Goal: Task Accomplishment & Management: Use online tool/utility

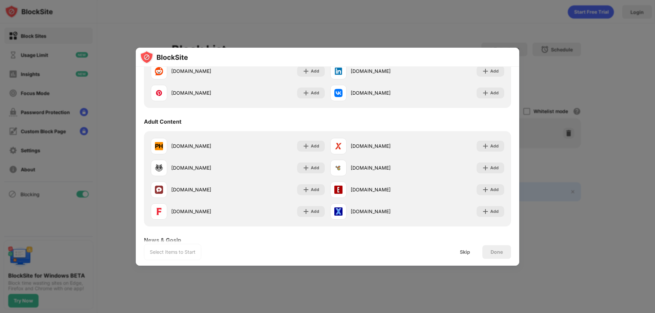
scroll to position [273, 0]
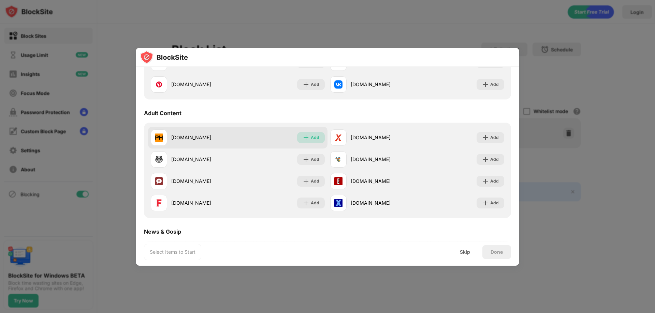
click at [311, 137] on div "Add" at bounding box center [315, 137] width 9 height 7
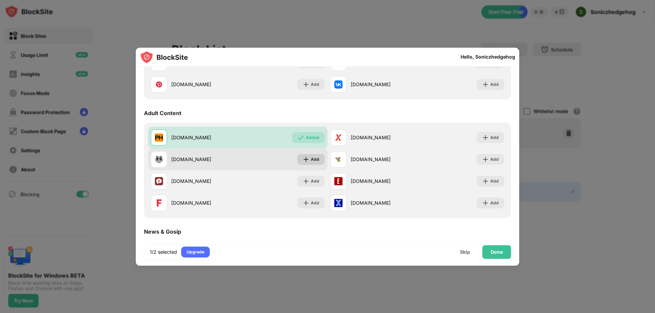
click at [316, 160] on div "Add" at bounding box center [315, 159] width 9 height 7
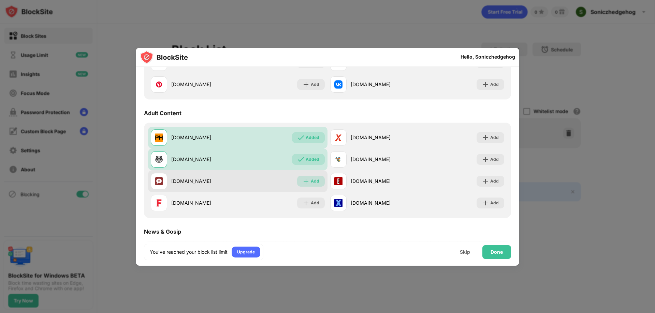
click at [312, 181] on div "Add" at bounding box center [315, 181] width 9 height 7
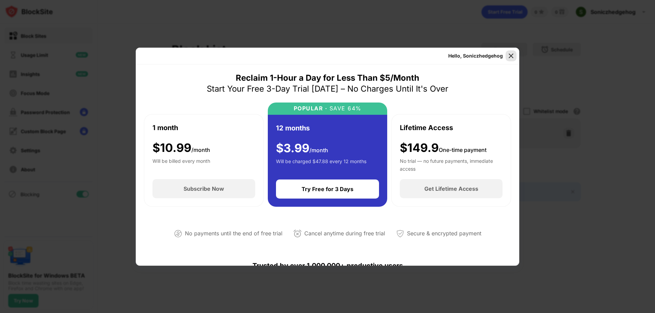
click at [509, 59] on img at bounding box center [511, 56] width 7 height 7
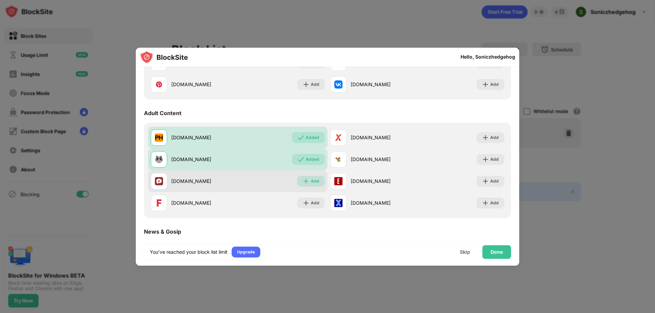
click at [315, 181] on div "Add" at bounding box center [315, 181] width 9 height 7
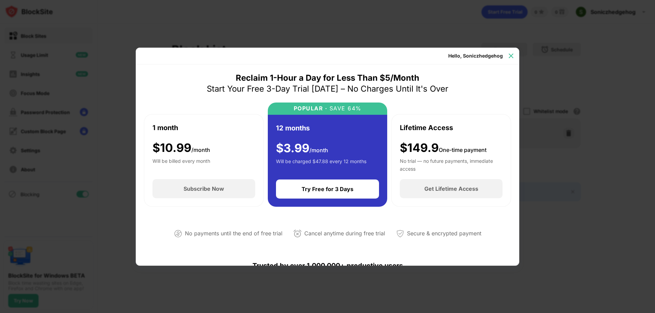
click at [512, 60] on div at bounding box center [511, 55] width 11 height 11
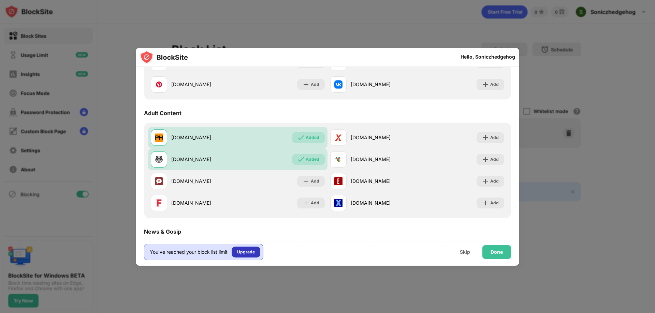
click at [242, 252] on div "Upgrade" at bounding box center [246, 252] width 18 height 7
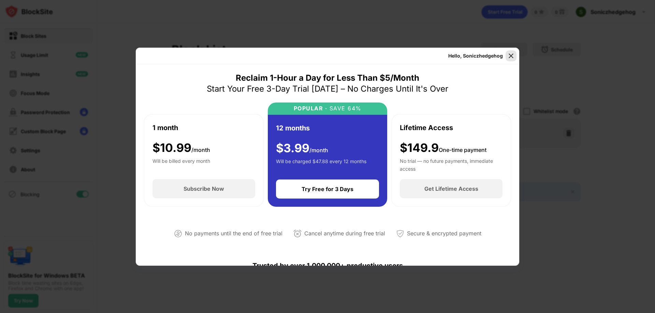
click at [516, 53] on div "Hello, Soniczhedgehog Reclaim 1-Hour a Day for Less Than $5/Month Start Your Fr…" at bounding box center [327, 157] width 383 height 218
click at [510, 53] on img at bounding box center [511, 56] width 7 height 7
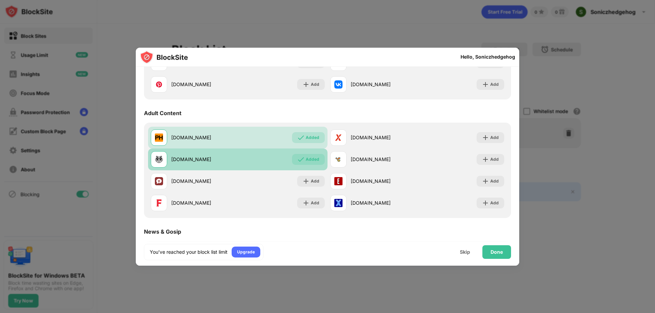
click at [313, 158] on div "Added" at bounding box center [313, 159] width 14 height 7
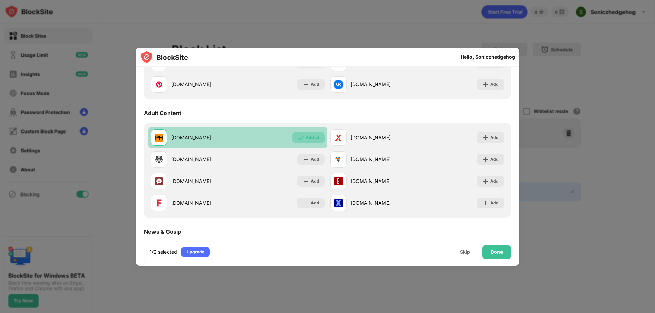
click at [307, 140] on div "Added" at bounding box center [308, 137] width 33 height 11
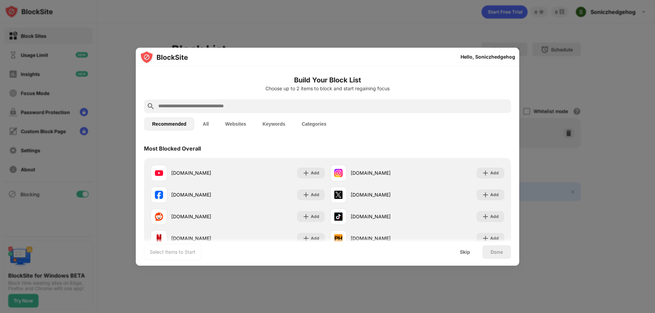
click at [312, 103] on input "text" at bounding box center [333, 106] width 351 height 8
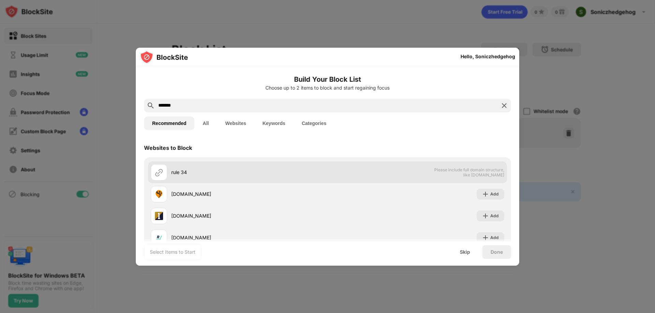
type input "*******"
click at [481, 172] on span "Please include full domain structure, like domain.com" at bounding box center [469, 172] width 70 height 10
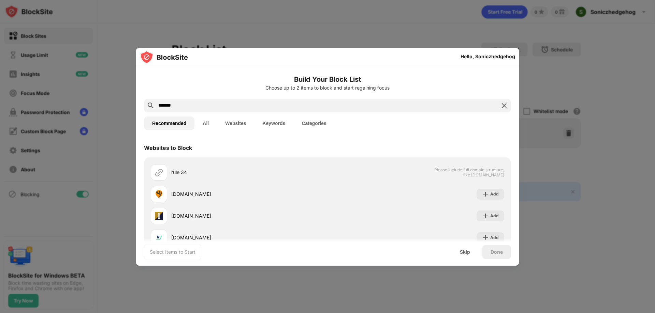
click at [207, 126] on button "All" at bounding box center [205, 124] width 23 height 14
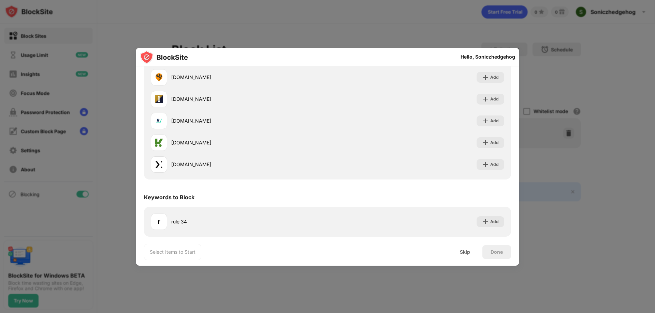
scroll to position [281, 0]
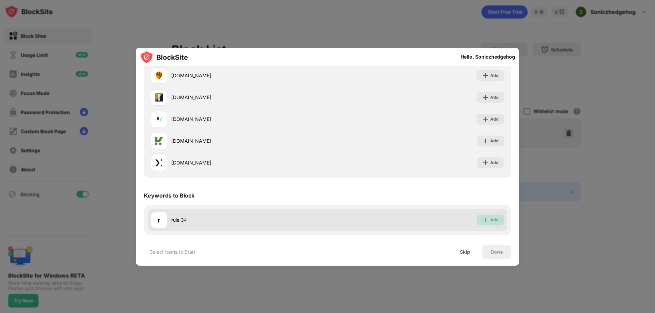
click at [484, 222] on div "Add" at bounding box center [491, 220] width 28 height 11
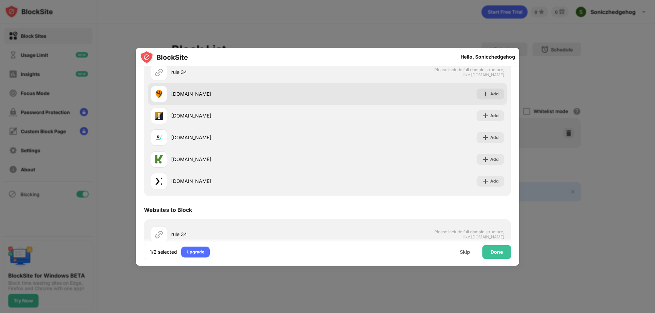
scroll to position [0, 0]
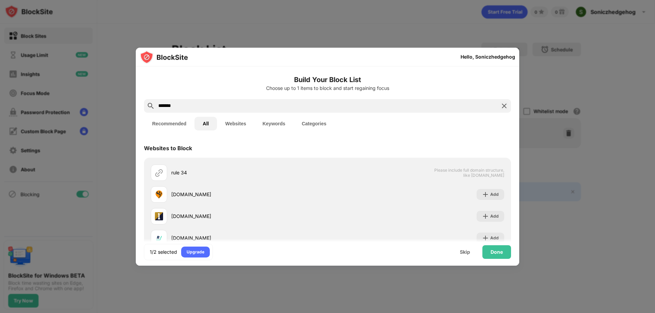
drag, startPoint x: 233, startPoint y: 108, endPoint x: 123, endPoint y: 80, distance: 113.4
click at [131, 313] on div "Hello, Soniczhedgehog Build Your Block List Choose up to 1 items to block and s…" at bounding box center [327, 313] width 655 height 0
type input "***"
drag, startPoint x: 214, startPoint y: 100, endPoint x: 138, endPoint y: 106, distance: 75.9
click at [105, 313] on div "Hello, Soniczhedgehog Build Your Block List Choose up to 1 items to block and s…" at bounding box center [327, 313] width 655 height 0
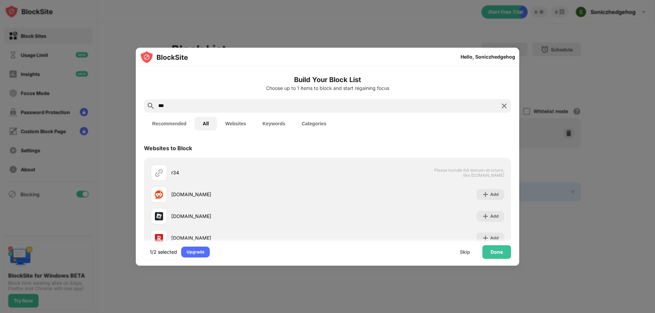
drag, startPoint x: 189, startPoint y: 111, endPoint x: 186, endPoint y: 106, distance: 5.3
click at [188, 108] on div "***" at bounding box center [327, 106] width 367 height 14
drag, startPoint x: 186, startPoint y: 106, endPoint x: 48, endPoint y: 133, distance: 141.1
click at [49, 313] on div "Hello, Soniczhedgehog Build Your Block List Choose up to 1 items to block and s…" at bounding box center [327, 313] width 655 height 0
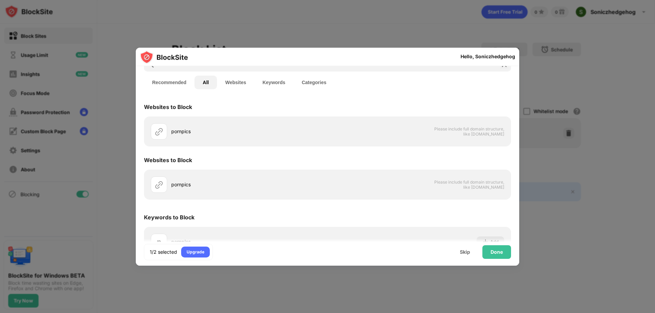
scroll to position [63, 0]
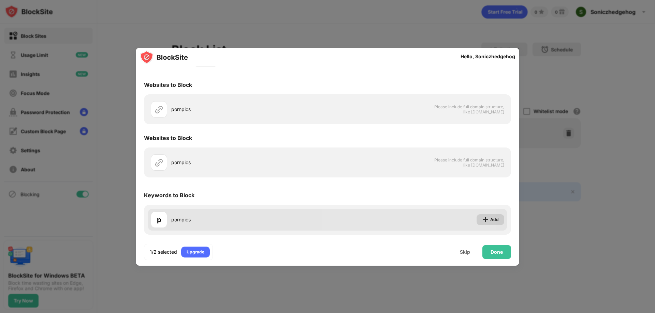
type input "********"
click at [490, 220] on div "Add" at bounding box center [494, 220] width 9 height 7
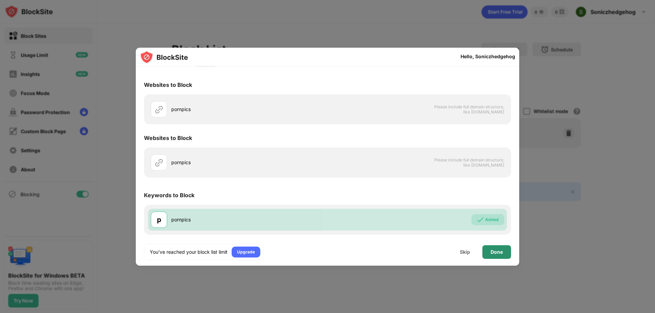
click at [505, 253] on div "Done" at bounding box center [496, 253] width 29 height 14
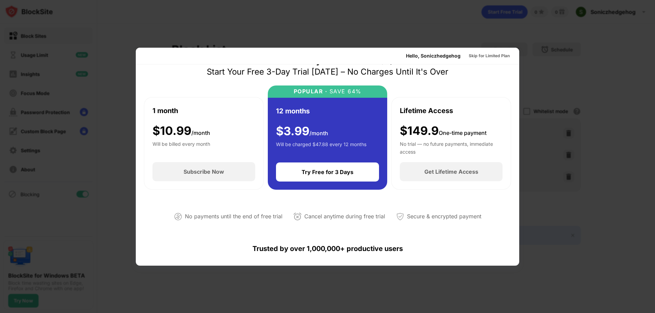
scroll to position [0, 0]
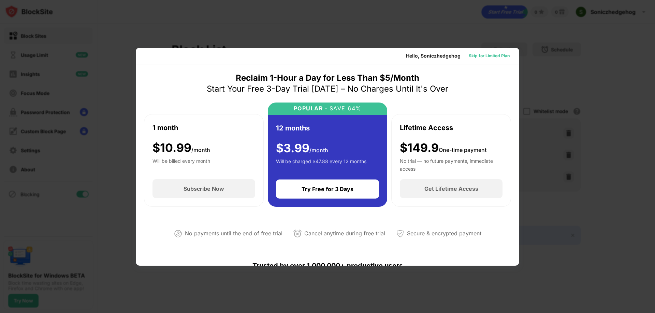
click at [493, 59] on div "Skip for Limited Plan" at bounding box center [489, 56] width 41 height 7
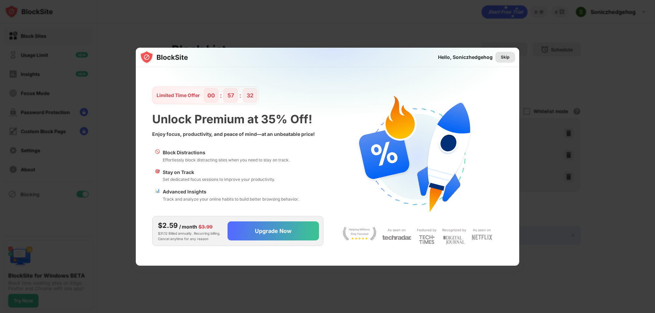
click at [508, 58] on div "Skip" at bounding box center [505, 57] width 9 height 7
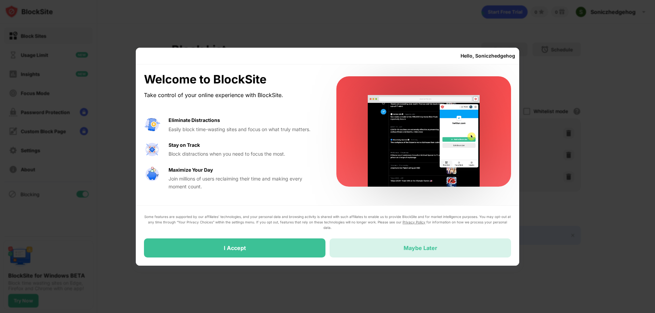
click at [436, 255] on div "Maybe Later" at bounding box center [420, 248] width 181 height 19
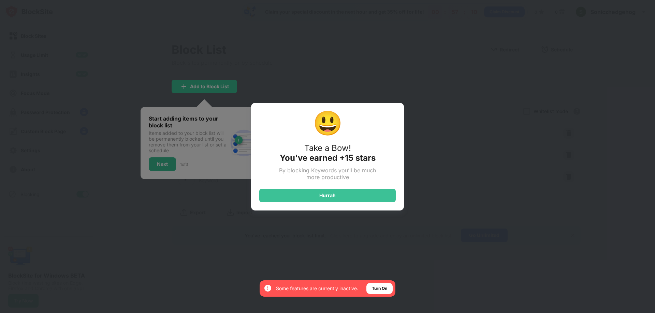
click at [401, 220] on div "😃 Take a Bow! You've earned +15 stars By blocking Keywords you’ll be much more …" at bounding box center [327, 156] width 655 height 313
click at [377, 201] on div "Hurrah" at bounding box center [327, 196] width 136 height 14
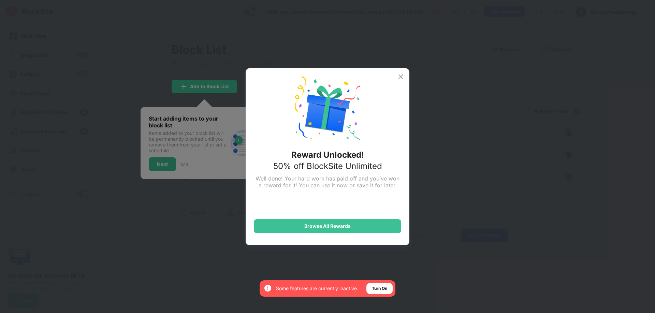
drag, startPoint x: 468, startPoint y: 193, endPoint x: 465, endPoint y: 190, distance: 4.3
click at [468, 193] on div "Reward Unlocked! 50% off BlockSite Unlimited Well done! Your hard work has paid…" at bounding box center [327, 156] width 655 height 313
click at [401, 79] on img at bounding box center [401, 77] width 8 height 8
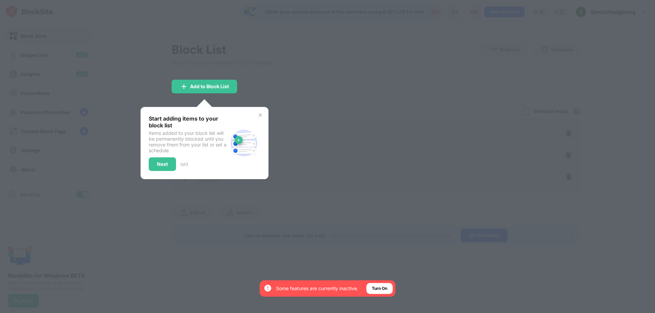
click at [368, 92] on div at bounding box center [327, 156] width 655 height 313
click at [168, 163] on div "Next" at bounding box center [162, 165] width 27 height 14
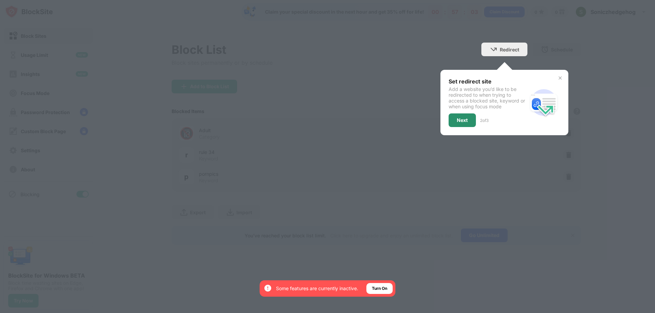
click at [457, 122] on div "Next" at bounding box center [462, 120] width 11 height 5
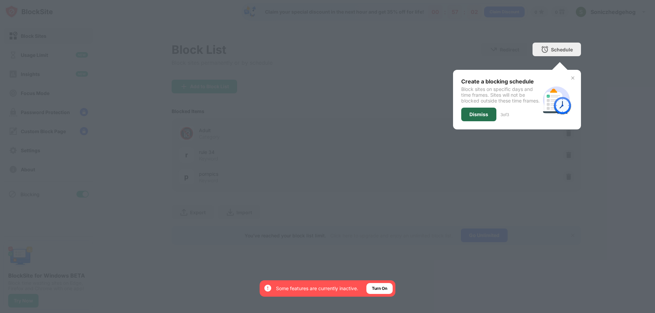
click at [481, 121] on div "Dismiss" at bounding box center [478, 115] width 35 height 14
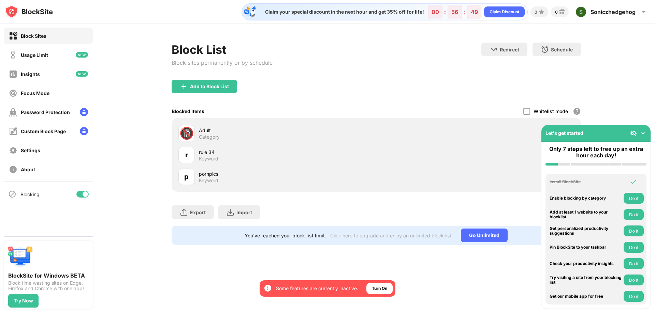
click at [641, 131] on img at bounding box center [643, 133] width 7 height 7
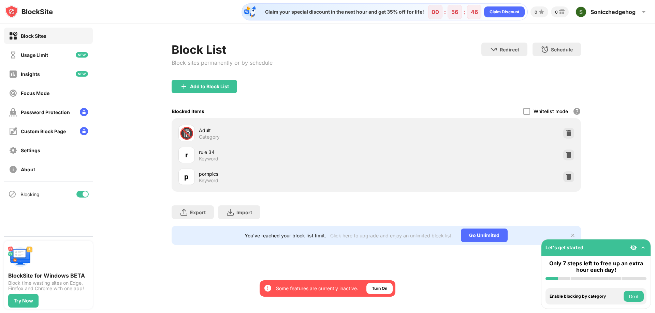
click at [579, 245] on div "Let's get started" at bounding box center [564, 248] width 38 height 6
click at [629, 293] on button "Do it" at bounding box center [634, 296] width 20 height 11
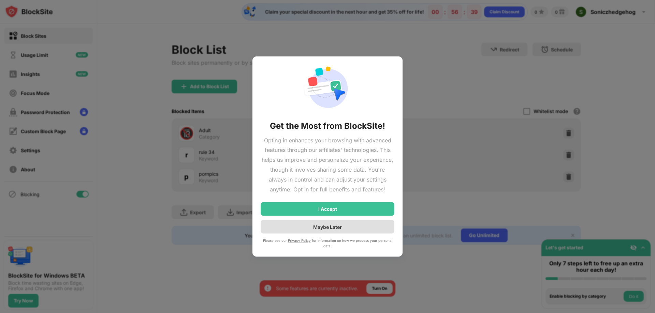
click at [387, 225] on div "Maybe Later" at bounding box center [328, 227] width 134 height 14
